Goal: Transaction & Acquisition: Purchase product/service

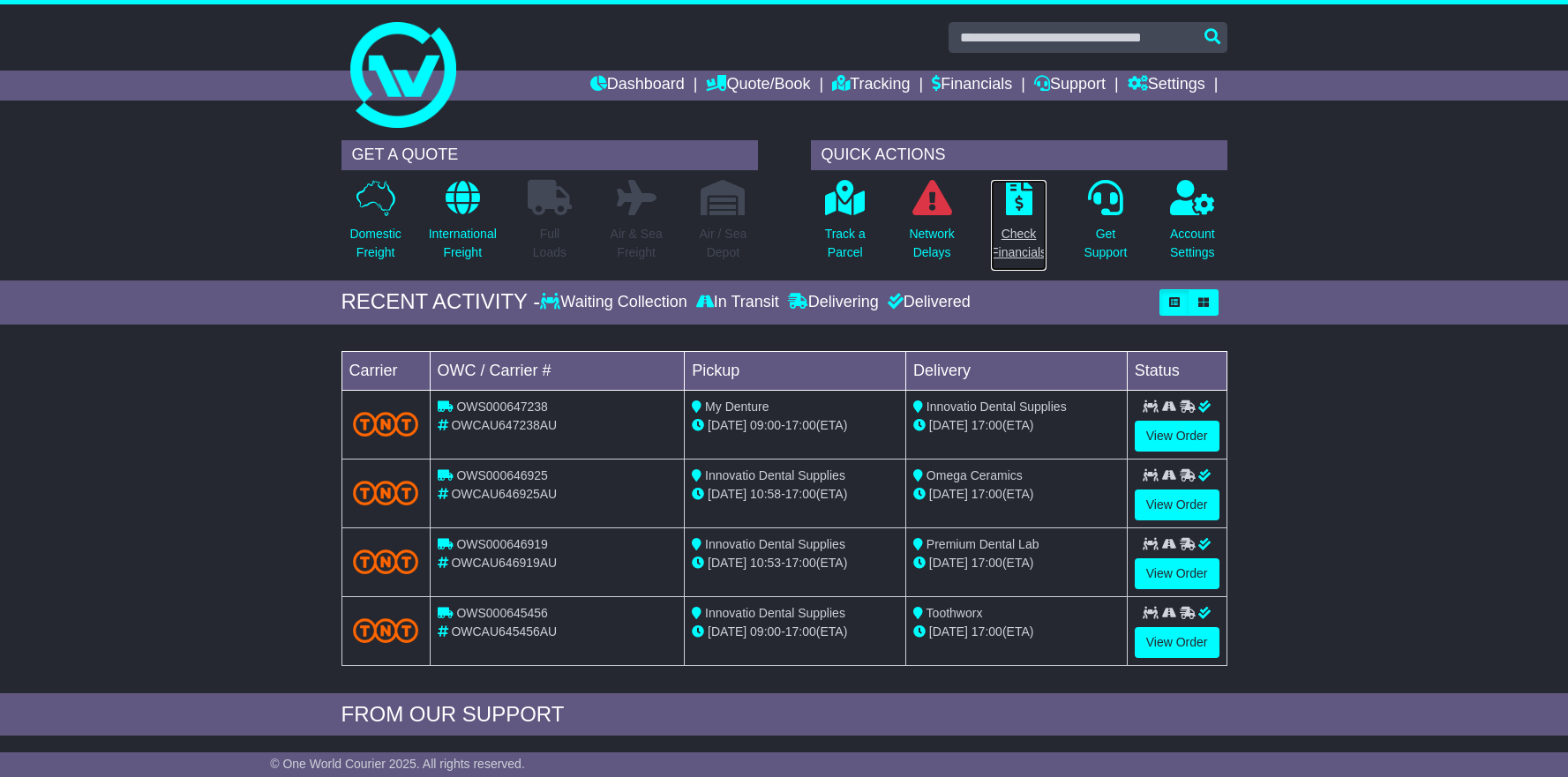
click at [1015, 200] on icon at bounding box center [1020, 198] width 27 height 35
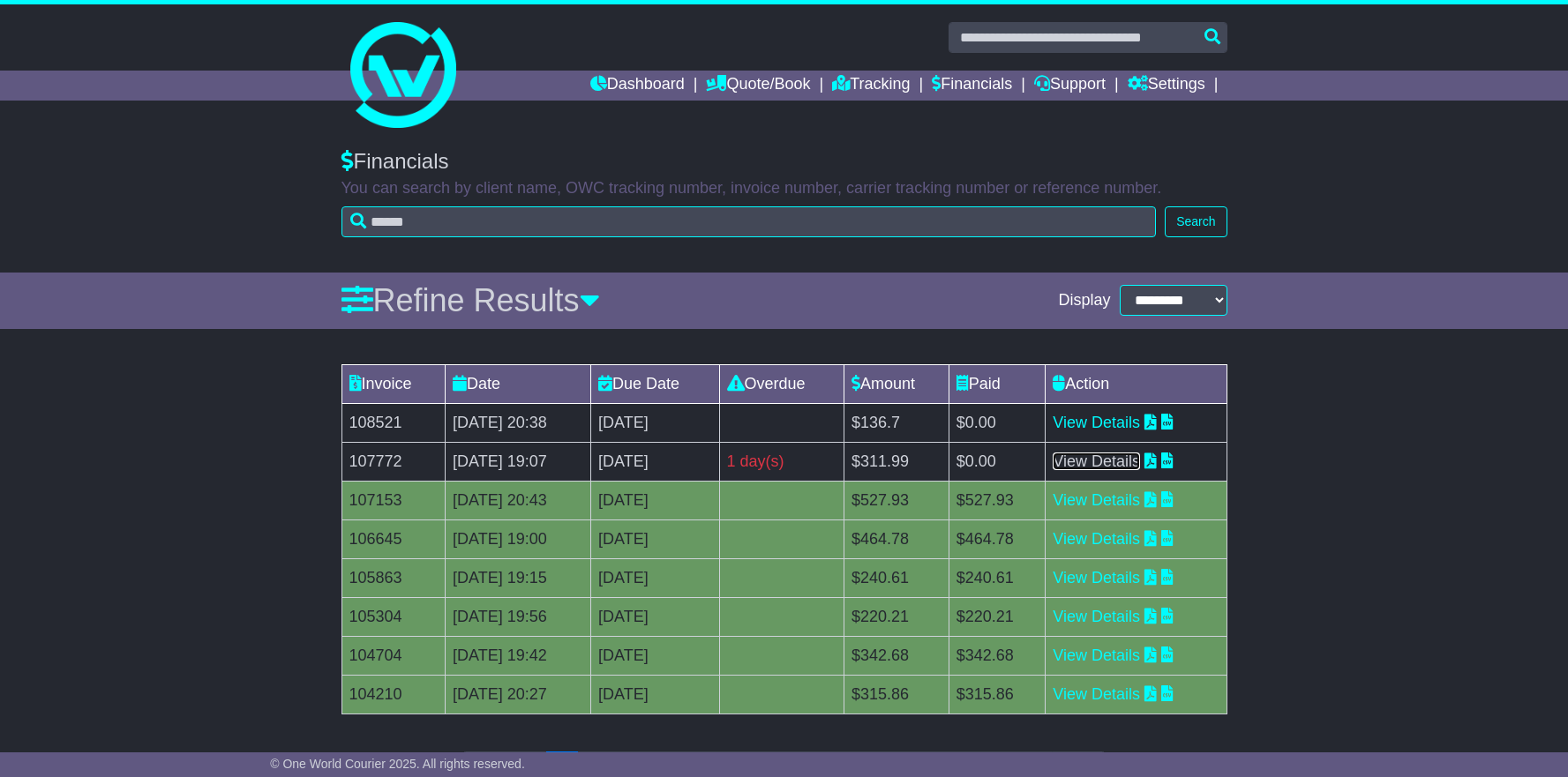
click at [1128, 466] on link "View Details" at bounding box center [1096, 461] width 87 height 18
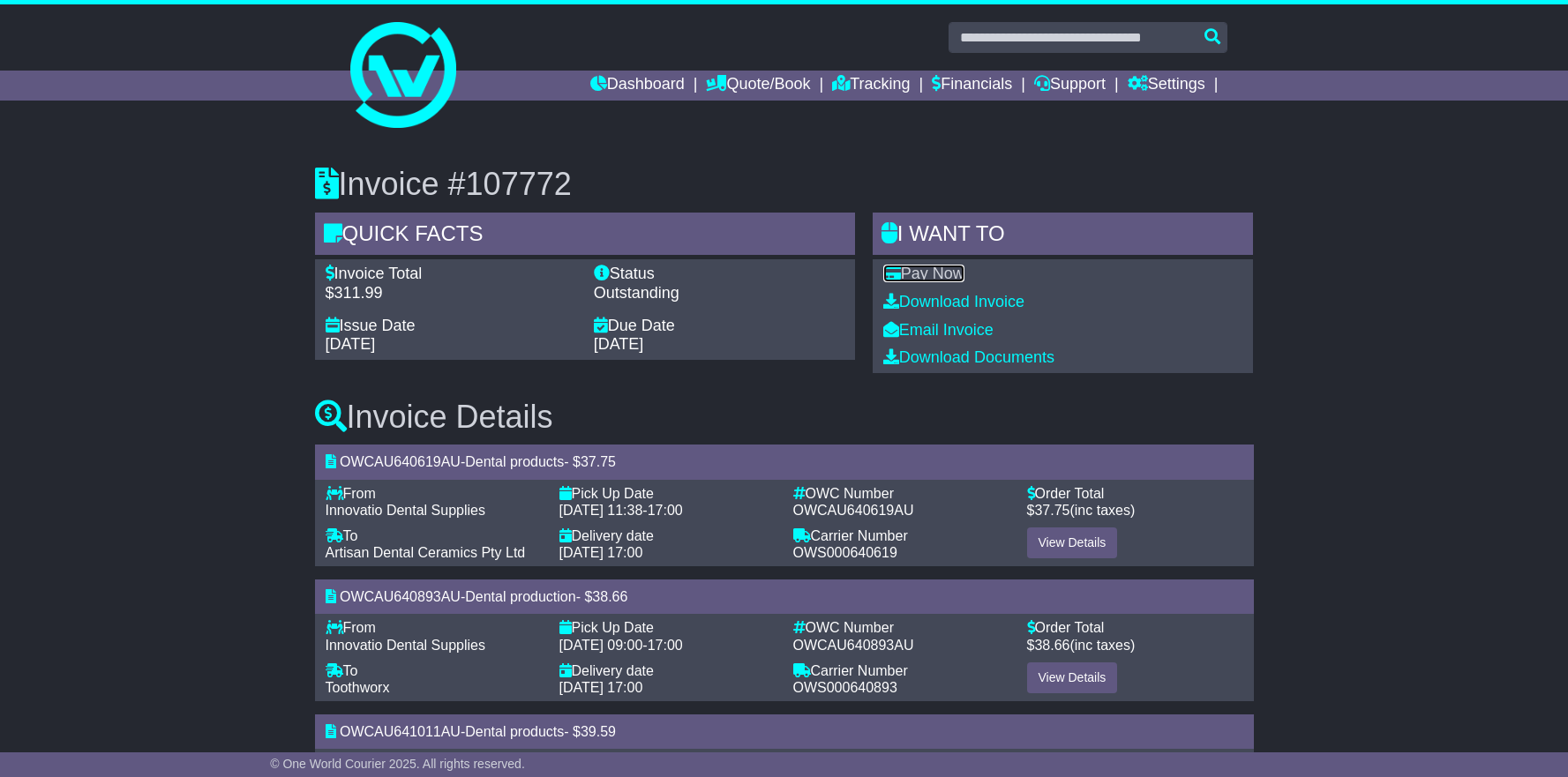
click at [947, 271] on link "Pay Now" at bounding box center [923, 273] width 81 height 18
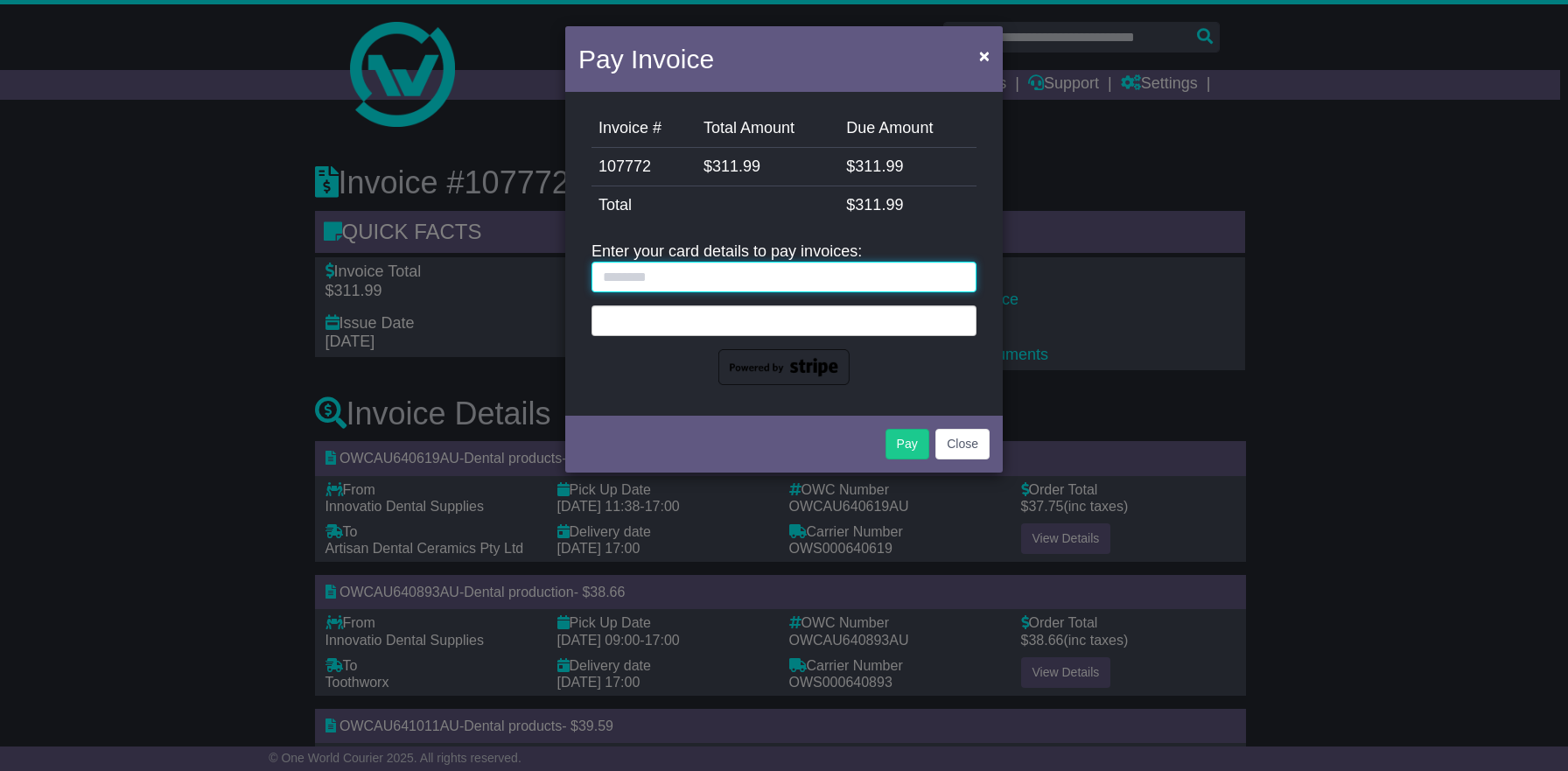
click at [820, 272] on input "text" at bounding box center [784, 276] width 385 height 31
type input "**********"
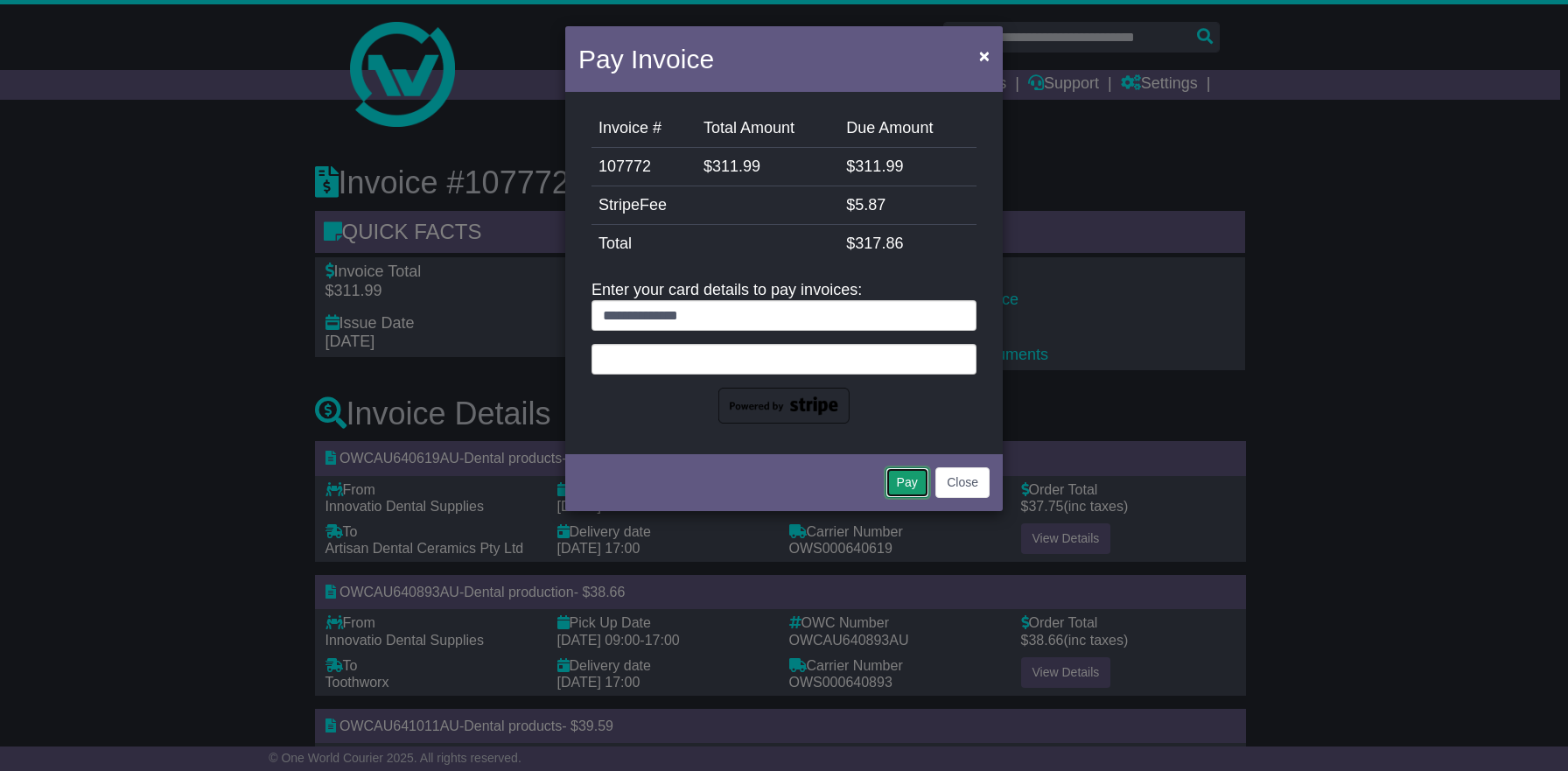
click at [912, 478] on button "Pay" at bounding box center [907, 482] width 44 height 31
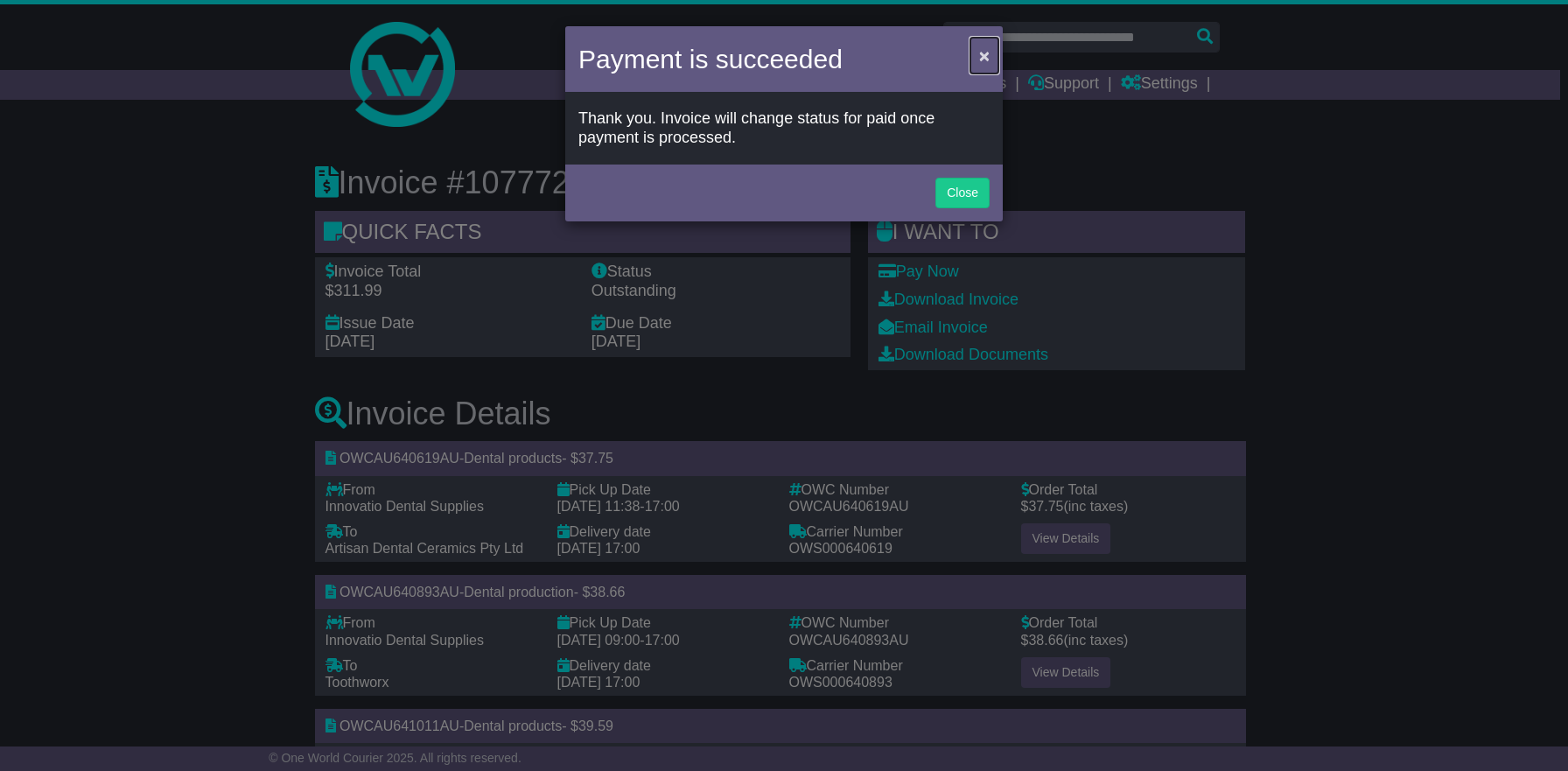
click at [987, 56] on span "×" at bounding box center [985, 55] width 11 height 20
